Goal: Task Accomplishment & Management: Manage account settings

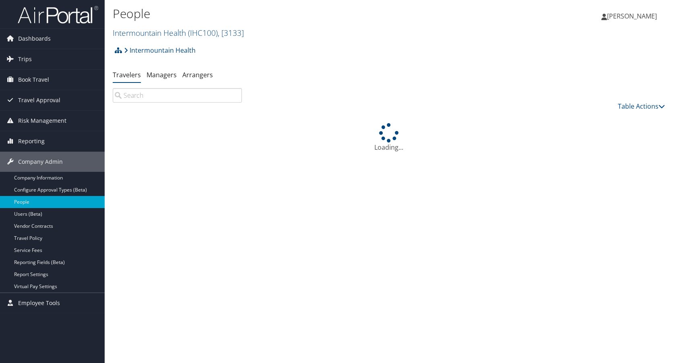
click at [150, 96] on input "search" at bounding box center [177, 95] width 129 height 14
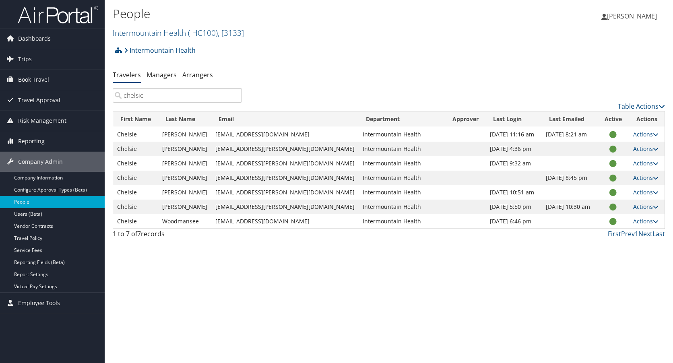
type input "chelsie"
click at [655, 161] on icon at bounding box center [656, 164] width 6 height 6
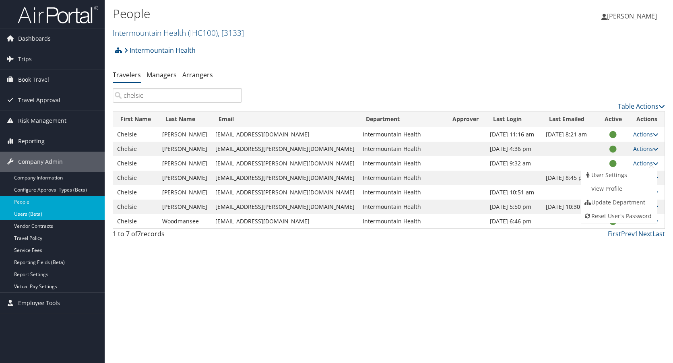
click at [22, 210] on link "Users (Beta)" at bounding box center [52, 214] width 105 height 12
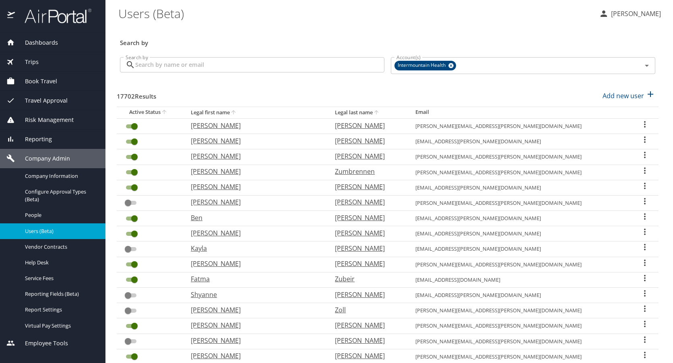
click at [183, 65] on input "Search by" at bounding box center [259, 64] width 249 height 15
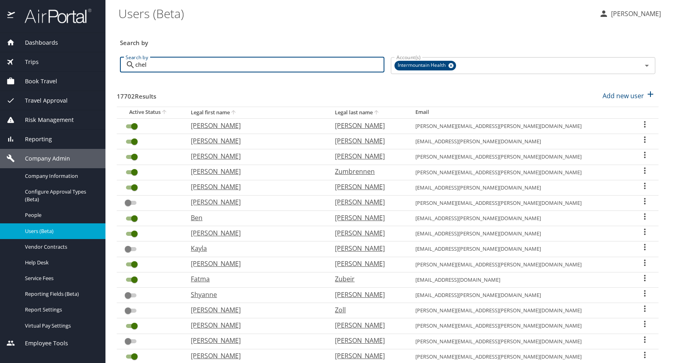
type input "chels"
checkbox input "true"
checkbox input "false"
checkbox input "true"
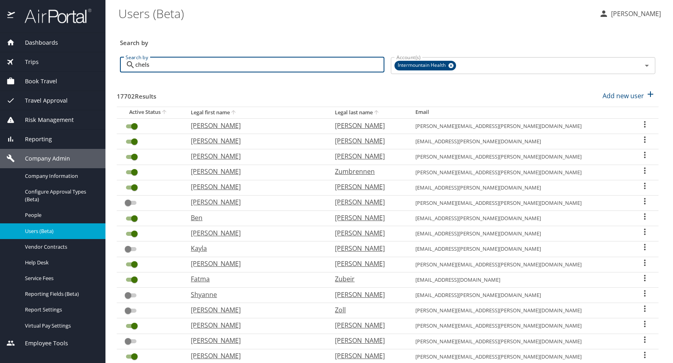
checkbox input "true"
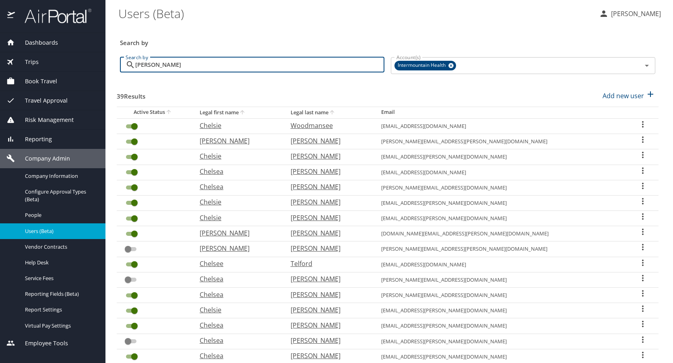
type input "chelsea"
checkbox input "false"
checkbox input "true"
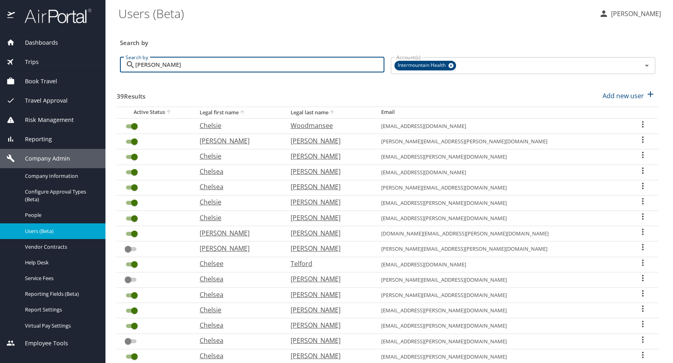
checkbox input "false"
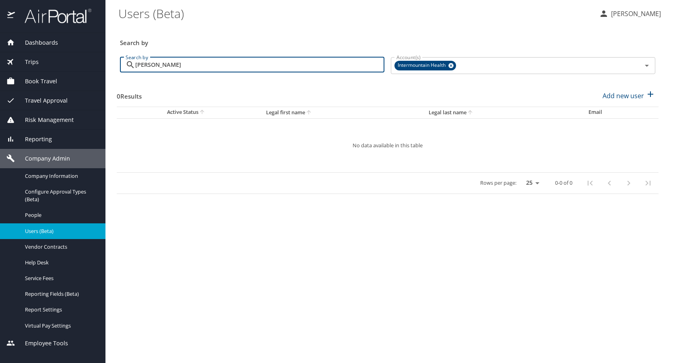
click at [152, 65] on input "chelsea smith" at bounding box center [259, 64] width 249 height 15
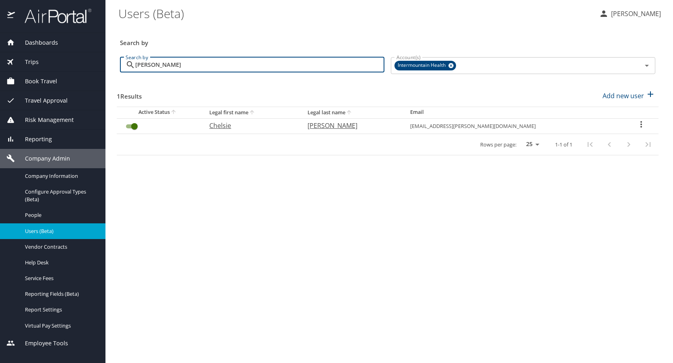
type input "chelsie smith"
click at [640, 125] on icon "User Search Table" at bounding box center [641, 124] width 2 height 6
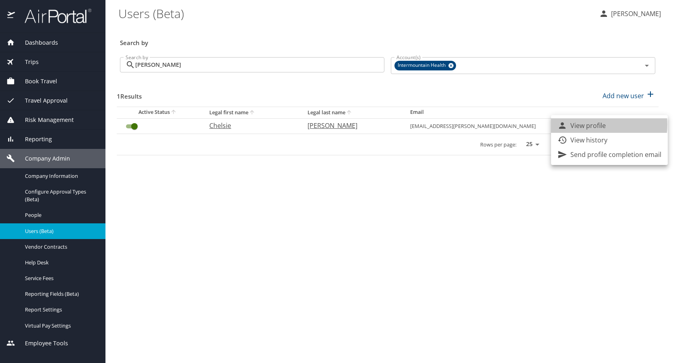
click at [583, 124] on p "View profile" at bounding box center [587, 126] width 35 height 10
select select "US"
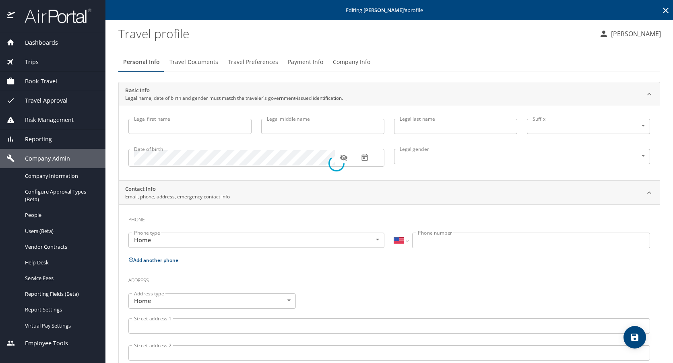
type input "Chelsie"
type input "Smith"
type input "Female"
select select "US"
select select "AT"
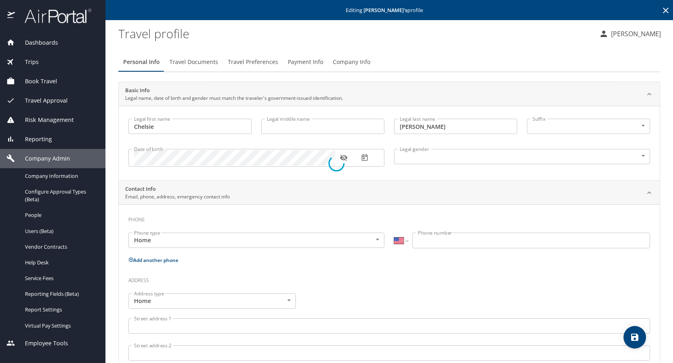
select select "AT"
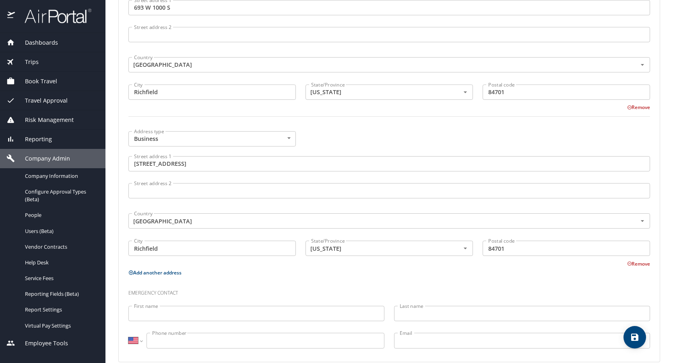
scroll to position [80, 0]
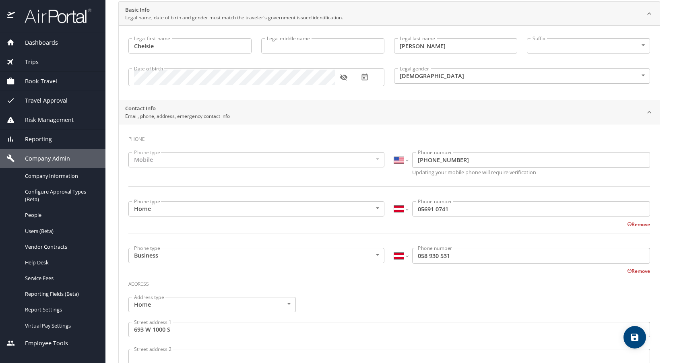
click at [146, 113] on p "Email, phone, address, emergency contact info" at bounding box center [177, 116] width 105 height 7
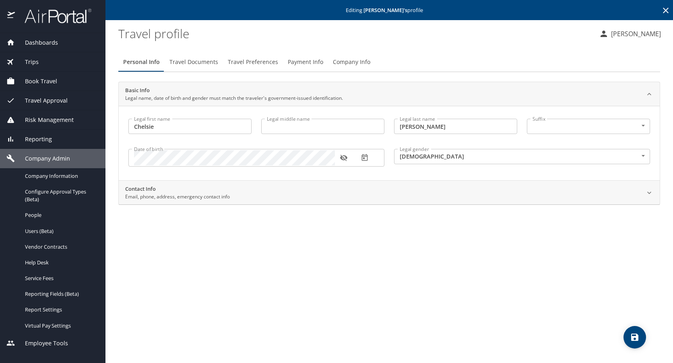
scroll to position [0, 0]
click at [149, 187] on h2 "Contact Info" at bounding box center [177, 189] width 105 height 8
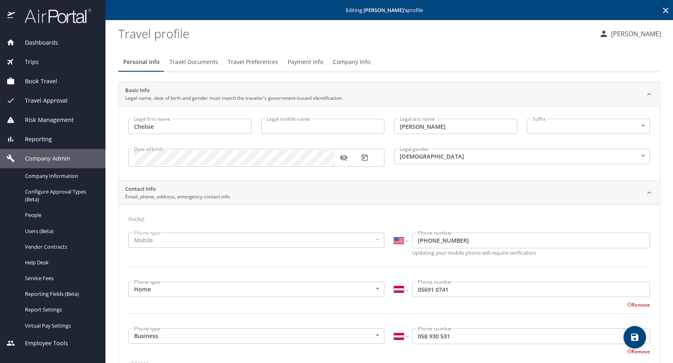
click at [191, 61] on span "Travel Documents" at bounding box center [193, 62] width 49 height 10
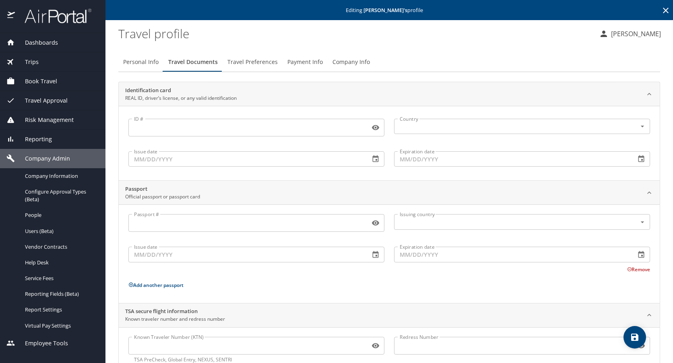
click at [255, 63] on span "Travel Preferences" at bounding box center [252, 62] width 50 height 10
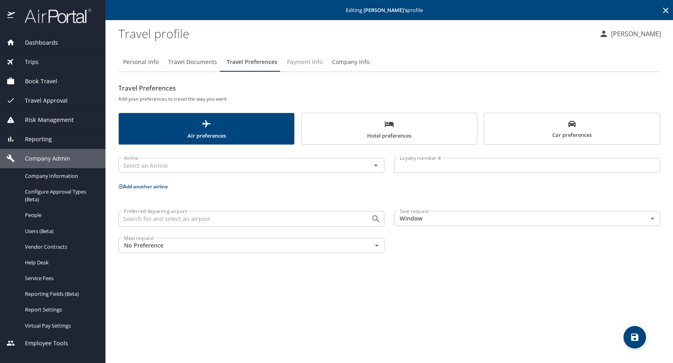
click at [307, 61] on span "Payment Info" at bounding box center [304, 62] width 35 height 10
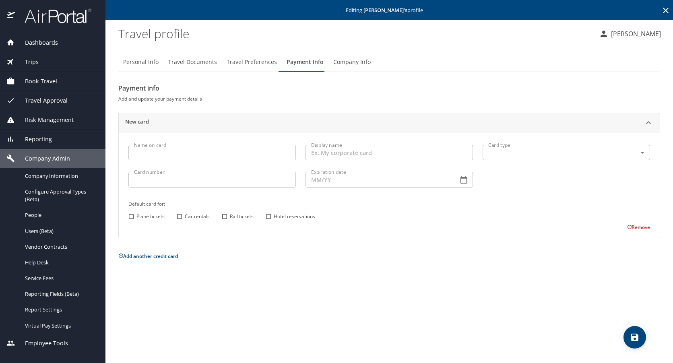
click at [345, 61] on span "Company Info" at bounding box center [351, 62] width 37 height 10
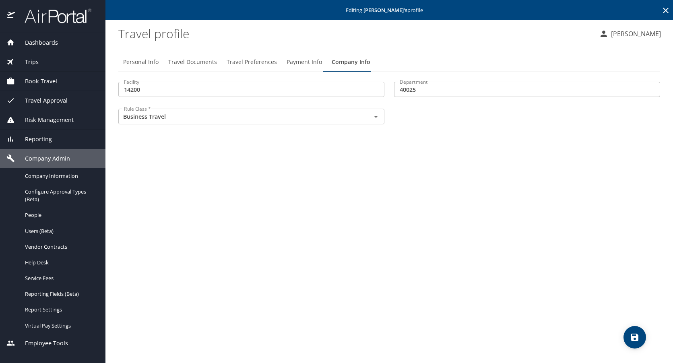
click at [147, 62] on span "Personal Info" at bounding box center [140, 62] width 35 height 10
select select "US"
select select "AT"
select select "US"
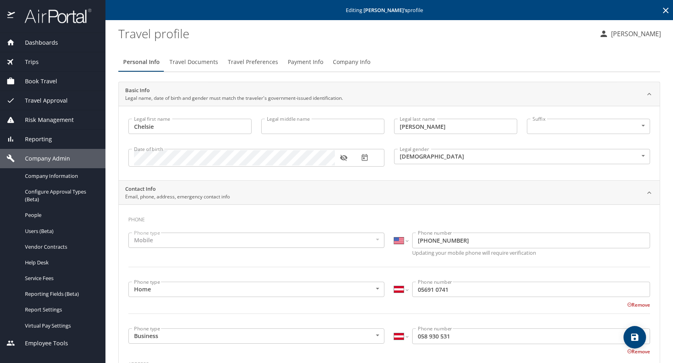
click at [36, 79] on span "Book Travel" at bounding box center [36, 81] width 42 height 9
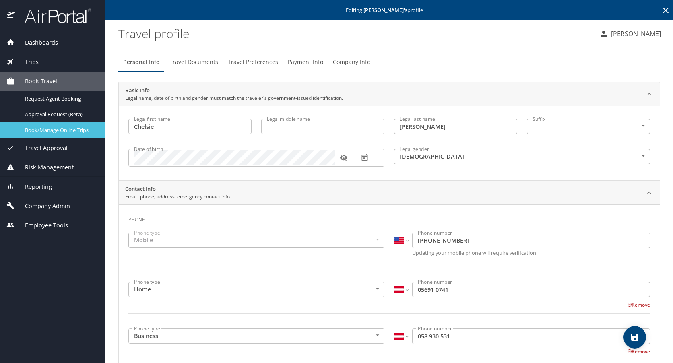
click at [41, 127] on span "Book/Manage Online Trips" at bounding box center [60, 130] width 71 height 8
click at [47, 142] on div "Travel Approval" at bounding box center [52, 147] width 105 height 19
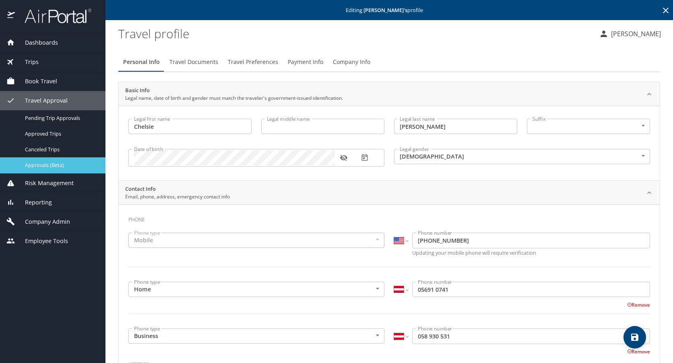
click at [49, 160] on link "Approvals (Beta)" at bounding box center [52, 165] width 105 height 16
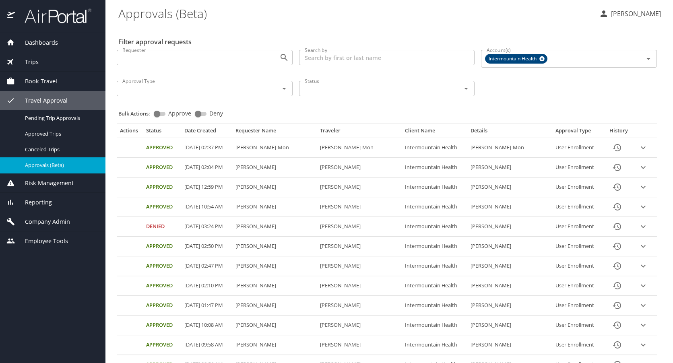
click at [39, 79] on span "Book Travel" at bounding box center [36, 81] width 42 height 9
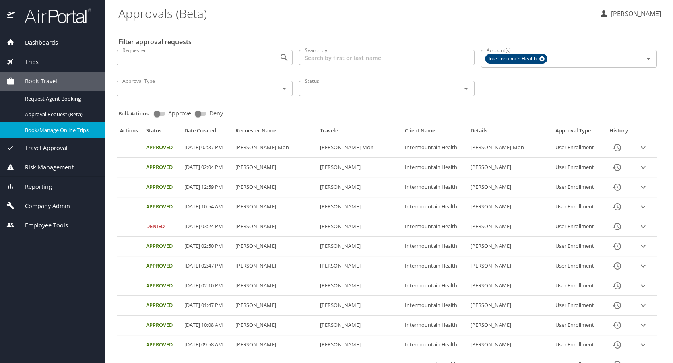
click at [44, 128] on span "Book/Manage Online Trips" at bounding box center [60, 130] width 71 height 8
